Goal: Transaction & Acquisition: Purchase product/service

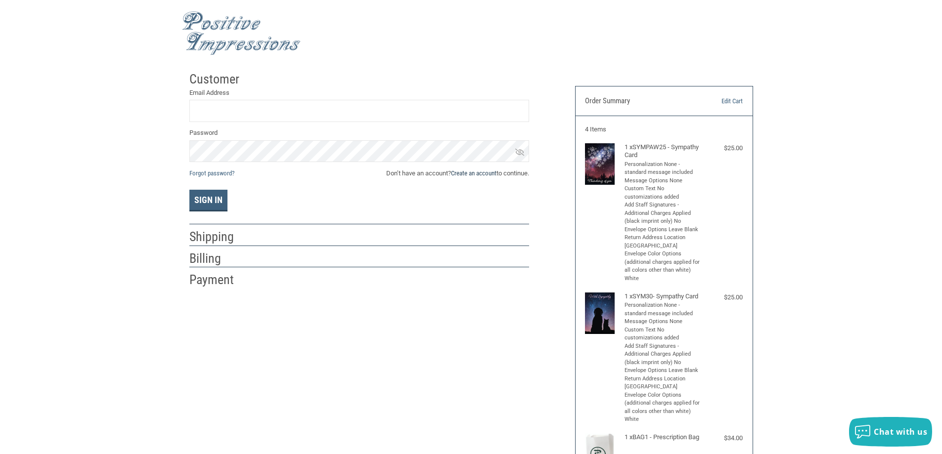
click at [468, 174] on link "Create an account" at bounding box center [473, 173] width 45 height 7
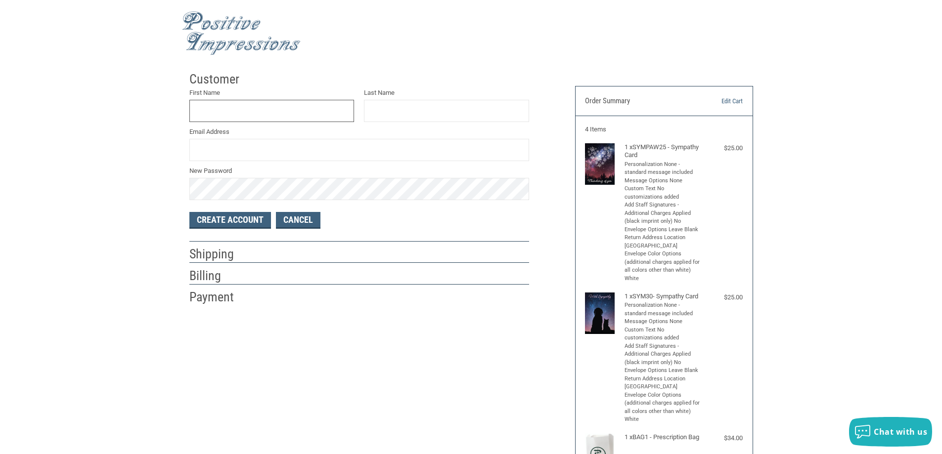
click at [263, 114] on input "First Name" at bounding box center [271, 111] width 165 height 22
click at [394, 106] on input "Last Name" at bounding box center [446, 111] width 165 height 22
click at [251, 113] on input "BLUEGRASS" at bounding box center [271, 111] width 165 height 22
type input "BLUEGRASS ANIMAL CLINIC"
click at [272, 141] on input "Email Address" at bounding box center [359, 150] width 340 height 22
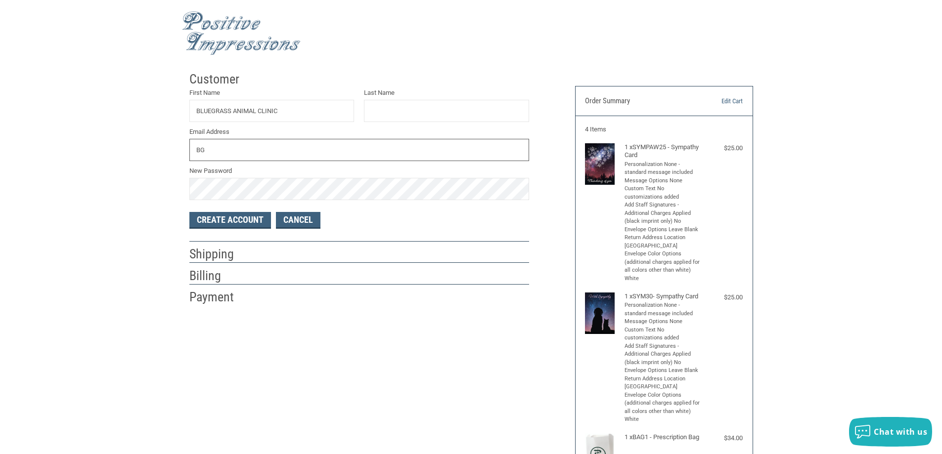
type input "[EMAIL_ADDRESS][DOMAIN_NAME]"
click at [225, 219] on button "Create Account" at bounding box center [230, 220] width 82 height 17
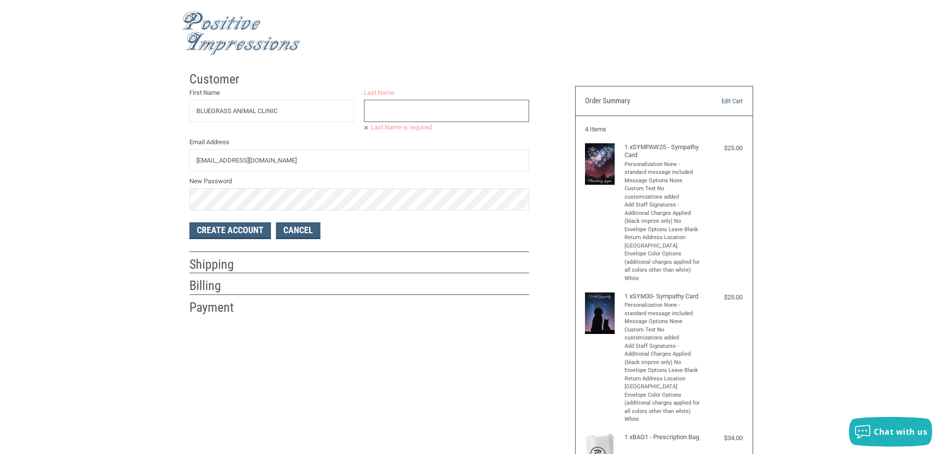
click at [405, 112] on input "Last Name" at bounding box center [446, 111] width 165 height 22
click at [285, 113] on input "BLUEGRASS ANIMAL CLINIC" at bounding box center [271, 111] width 165 height 22
type input "BLUEGRASS ANIMAL"
click at [385, 102] on input "Last Name" at bounding box center [446, 111] width 165 height 22
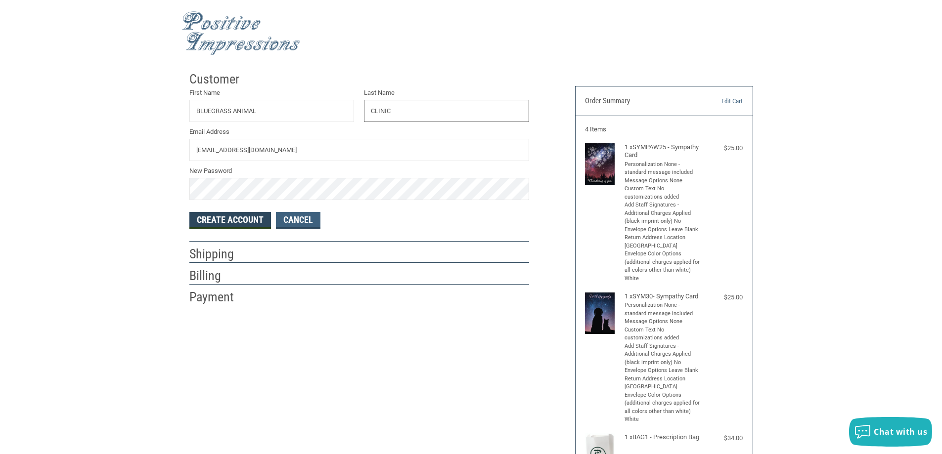
type input "CLINIC"
click at [239, 214] on button "Create Account" at bounding box center [230, 220] width 82 height 17
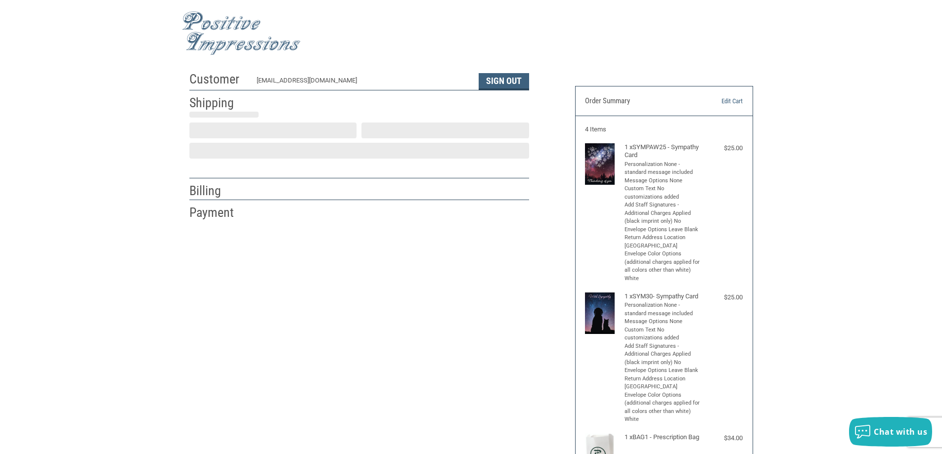
select select "US"
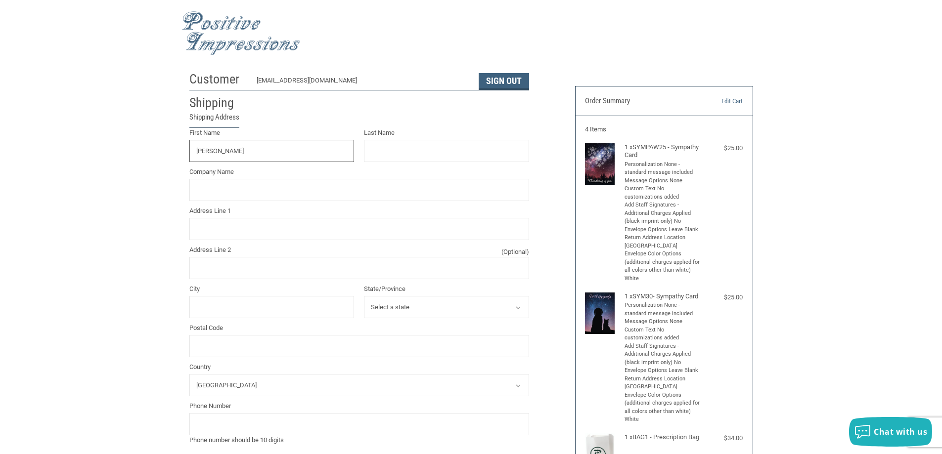
type input "[PERSON_NAME]"
click at [408, 152] on input "Last Name" at bounding box center [446, 151] width 165 height 22
type input "[PERSON_NAME]"
click at [207, 187] on input "Company Name" at bounding box center [359, 190] width 340 height 22
type input "Bluegrass Animal Clinic"
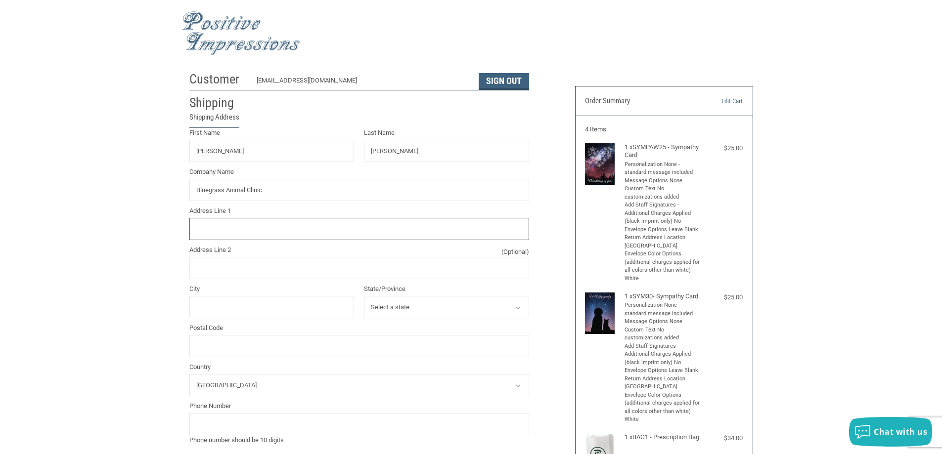
type input "[STREET_ADDRESS]"
type input "Plainwell"
select select "MI"
type input "49080"
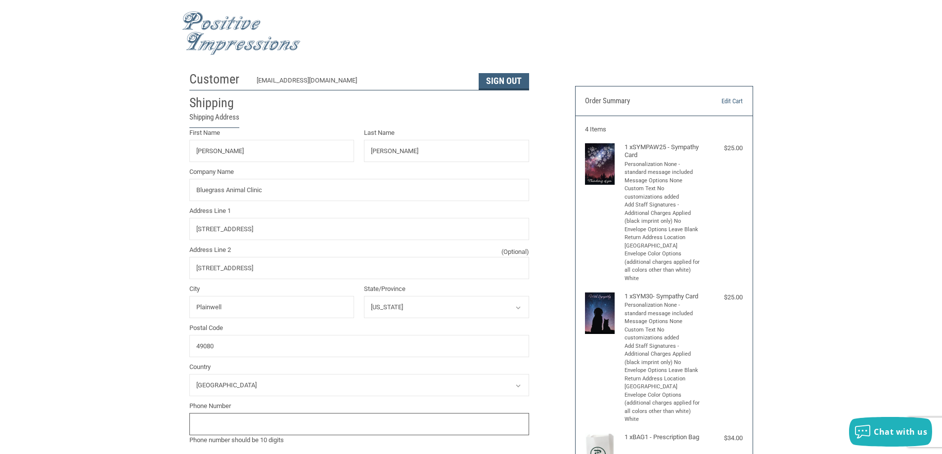
type input "2696855894"
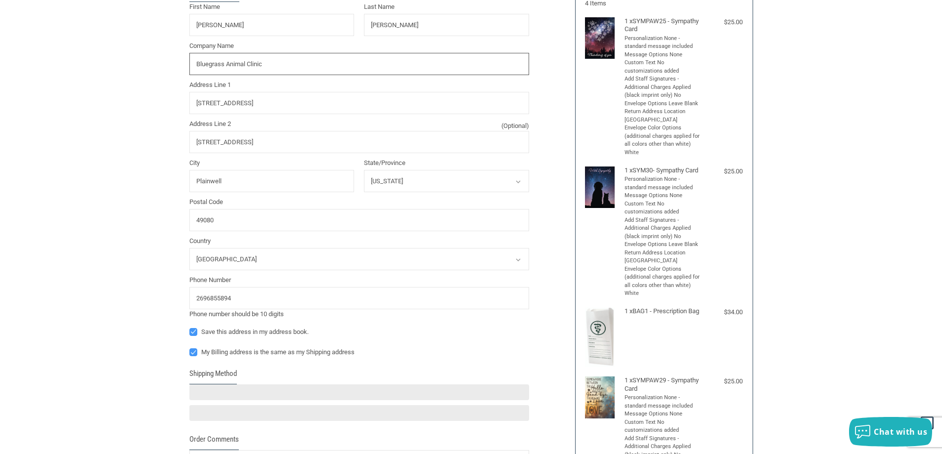
scroll to position [148, 0]
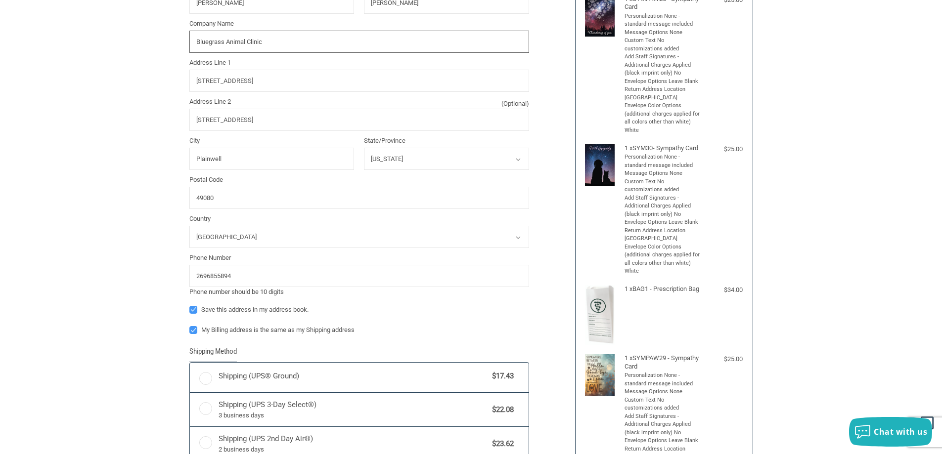
radio input "true"
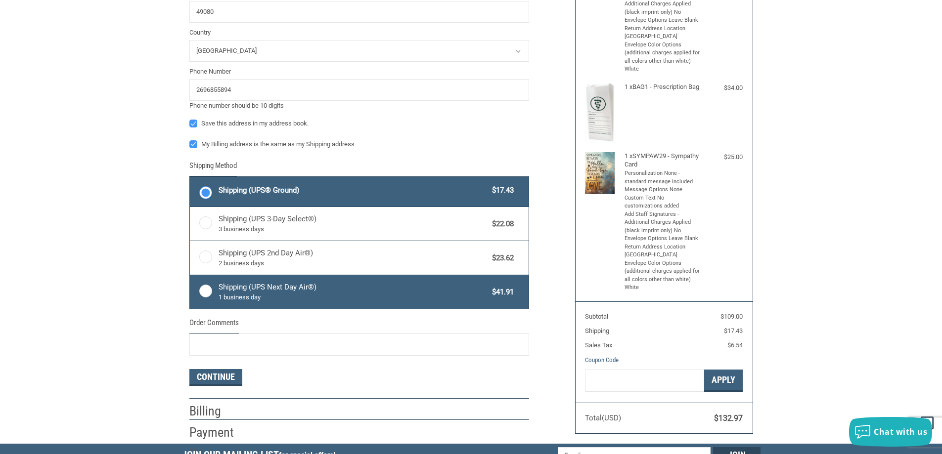
scroll to position [362, 0]
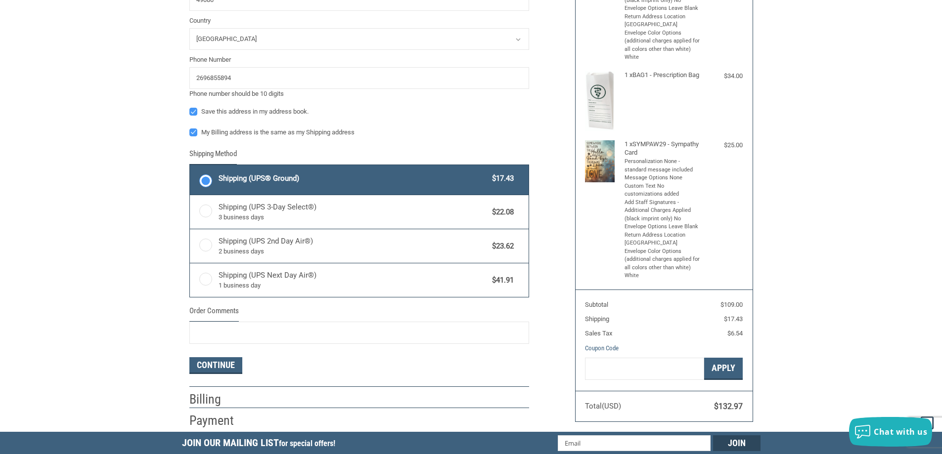
click at [399, 179] on span "Shipping (UPS® Ground)" at bounding box center [353, 178] width 269 height 11
click at [190, 167] on input "Shipping (UPS® Ground) $17.43" at bounding box center [190, 166] width 0 height 0
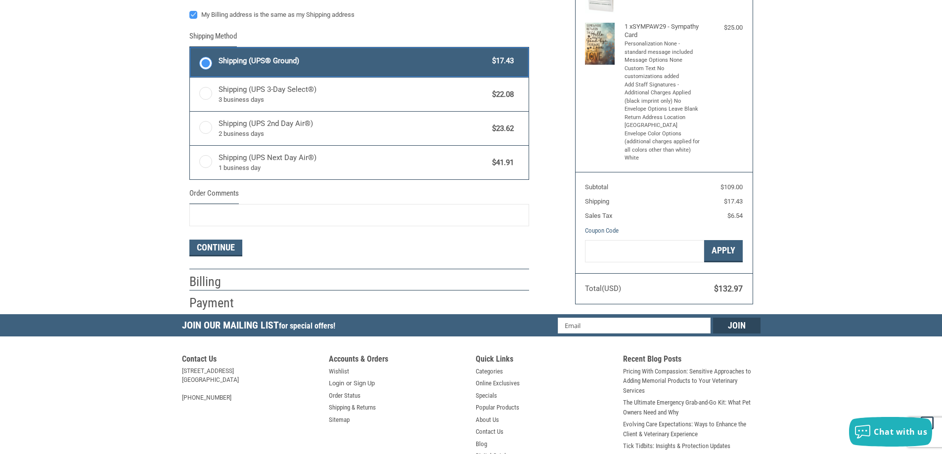
scroll to position [511, 0]
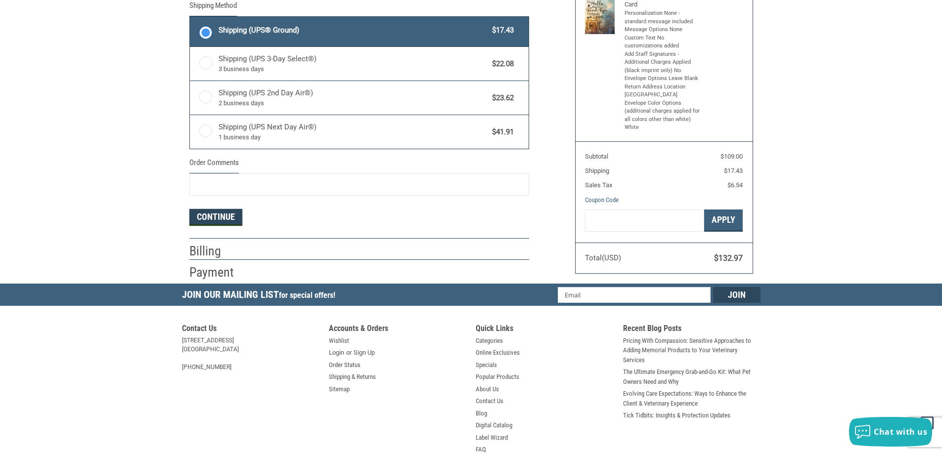
click at [227, 218] on button "Continue" at bounding box center [215, 217] width 53 height 17
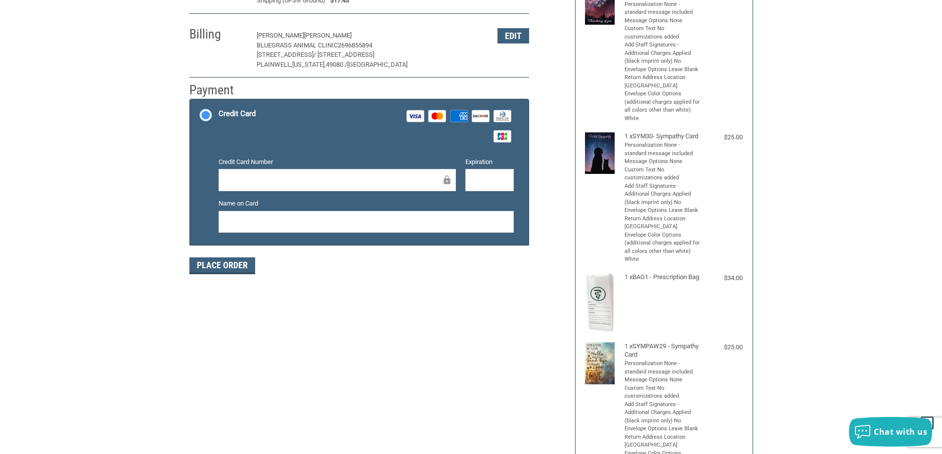
scroll to position [159, 0]
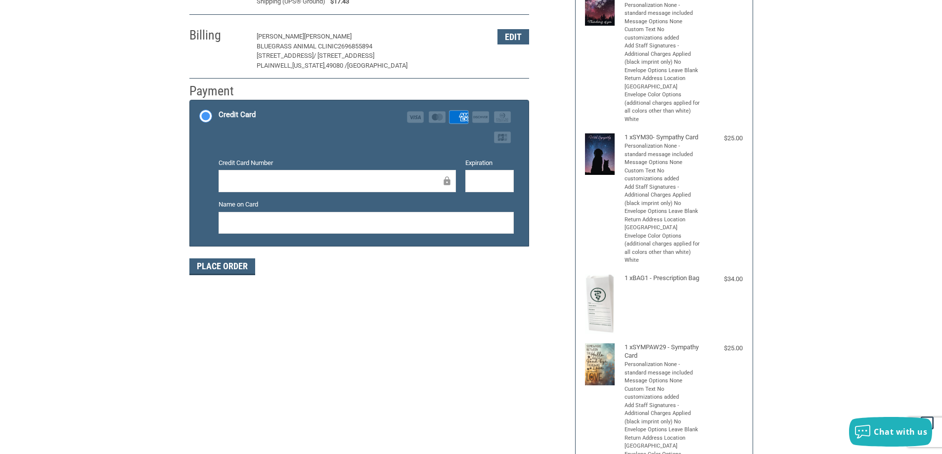
click at [265, 204] on label "Name on Card" at bounding box center [366, 205] width 295 height 10
click at [230, 262] on button "Place Order" at bounding box center [222, 267] width 66 height 17
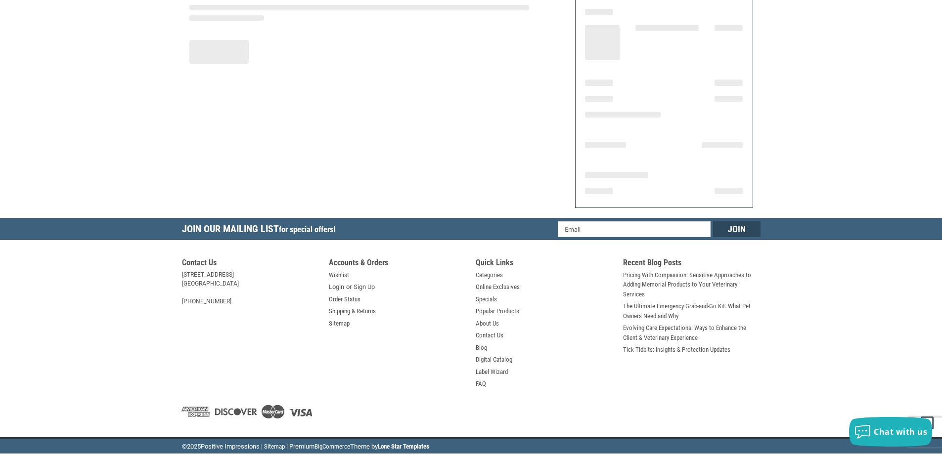
scroll to position [115, 0]
